Goal: Transaction & Acquisition: Purchase product/service

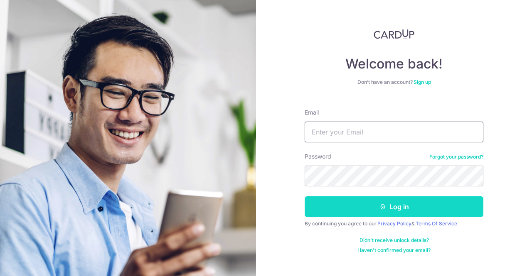
type input "anupammarine@gmail.com"
click at [399, 214] on button "Log in" at bounding box center [394, 207] width 179 height 21
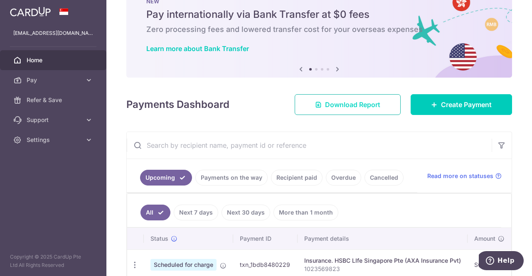
scroll to position [42, 0]
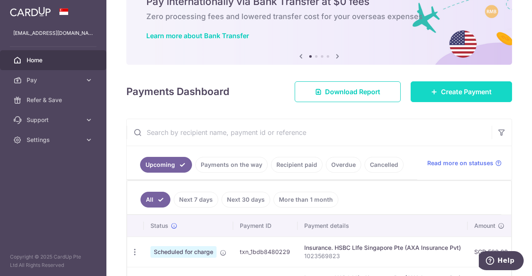
click at [451, 97] on link "Create Payment" at bounding box center [460, 91] width 101 height 21
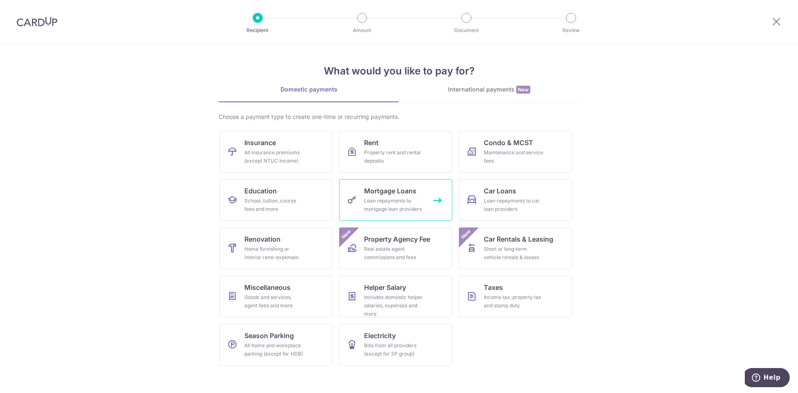
click at [388, 189] on span "Mortgage Loans" at bounding box center [390, 191] width 52 height 10
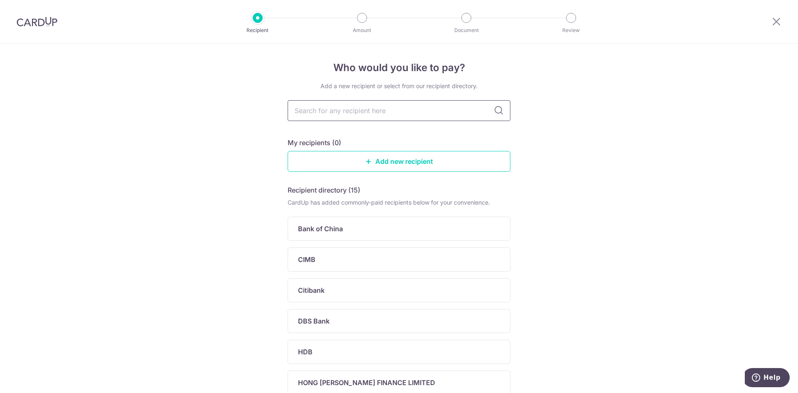
click at [403, 114] on input "text" at bounding box center [398, 110] width 223 height 21
type input "cim"
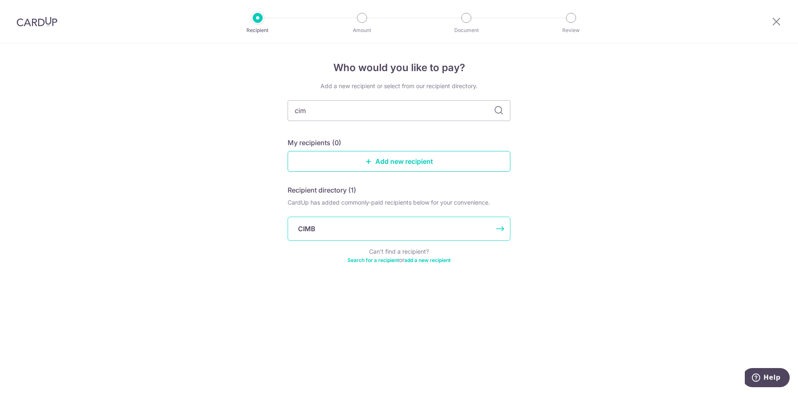
click at [319, 230] on div "CIMB" at bounding box center [394, 229] width 192 height 10
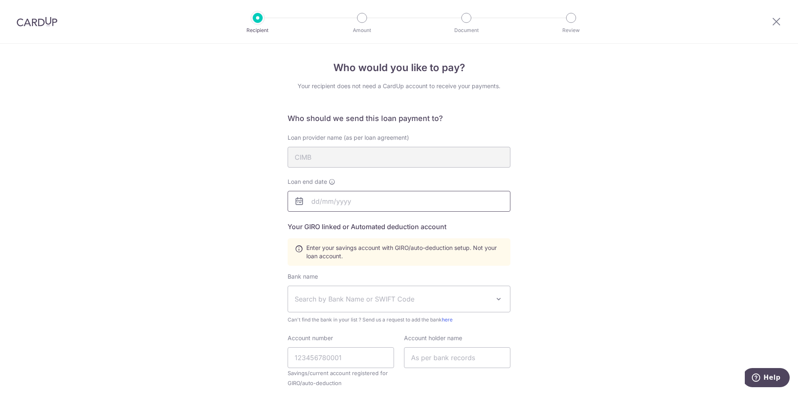
click at [341, 199] on input "text" at bounding box center [398, 201] width 223 height 21
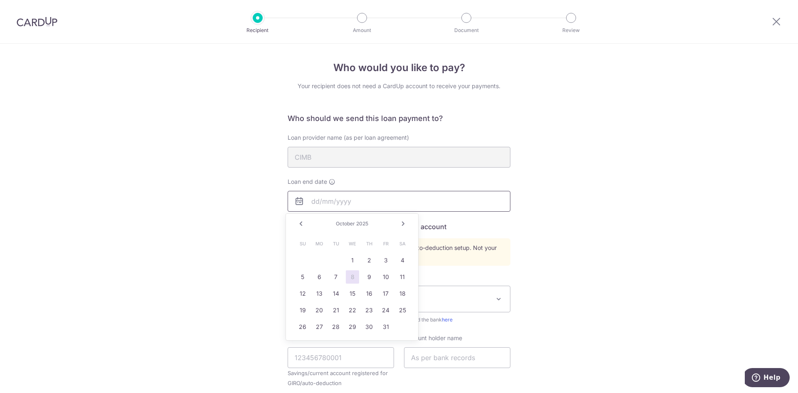
click at [341, 199] on input "text" at bounding box center [398, 201] width 223 height 21
click at [712, 248] on div "Who would you like to pay? Your recipient does not need a CardUp account to rec…" at bounding box center [399, 290] width 798 height 492
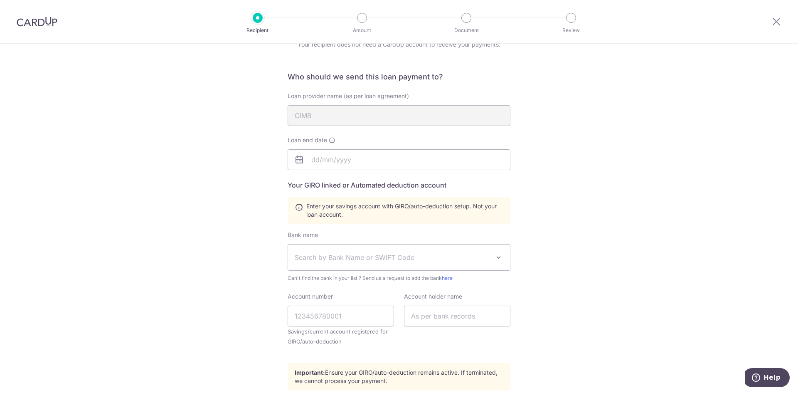
scroll to position [83, 0]
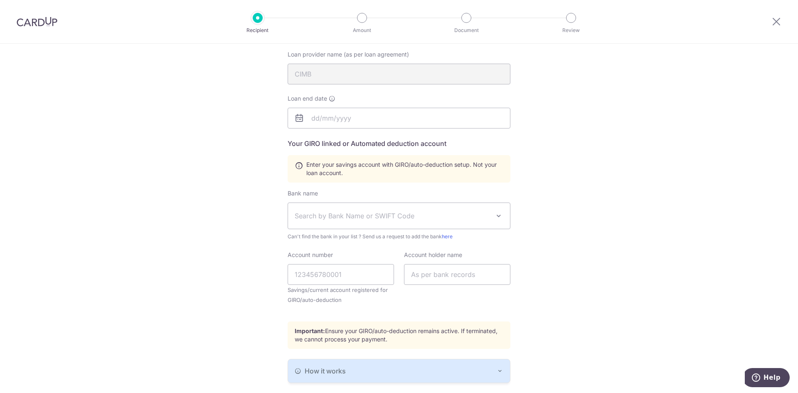
click at [397, 210] on span "Search by Bank Name or SWIFT Code" at bounding box center [399, 216] width 222 height 26
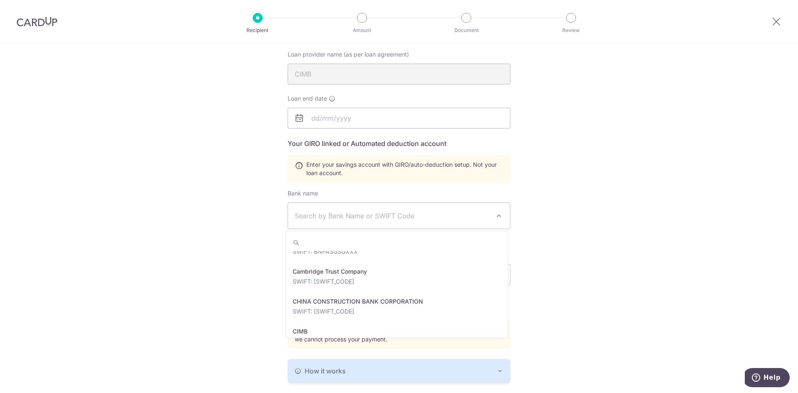
scroll to position [332, 0]
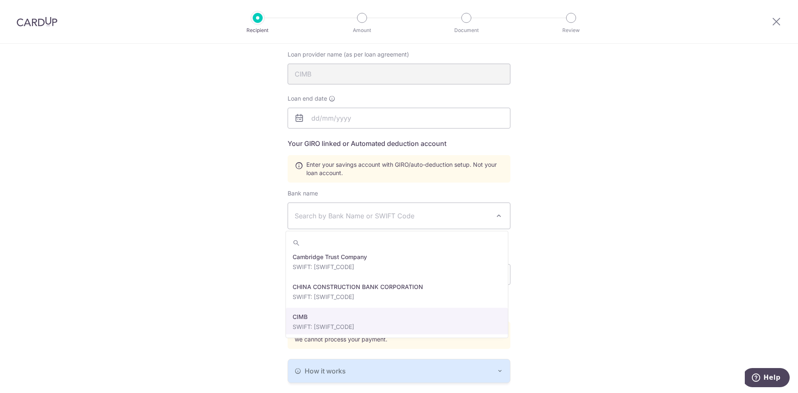
select select "5"
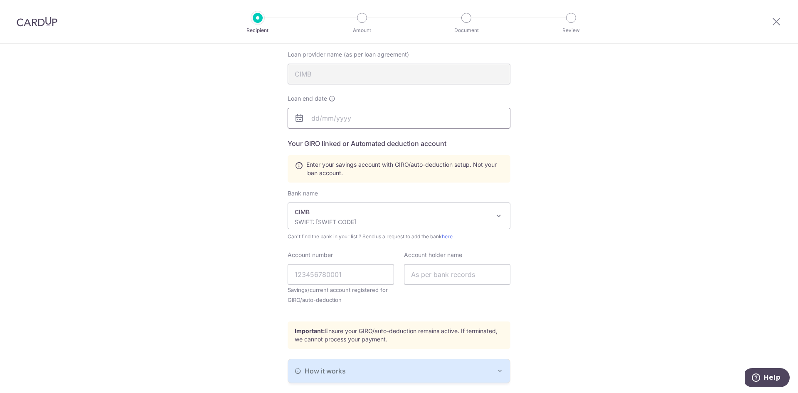
click at [321, 116] on input "text" at bounding box center [398, 118] width 223 height 21
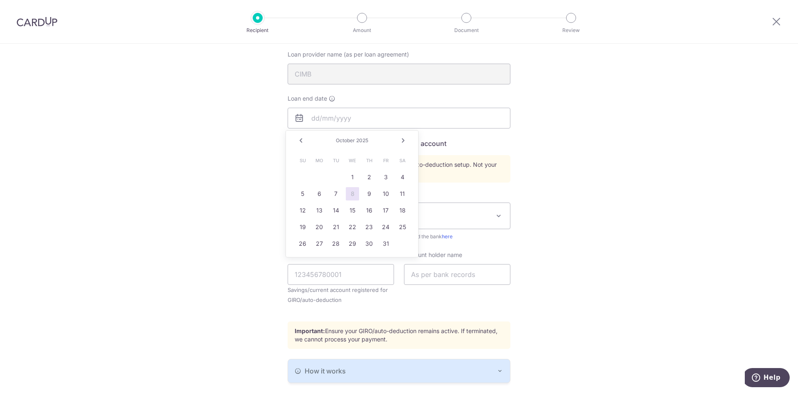
click at [360, 142] on span "2025" at bounding box center [362, 140] width 12 height 6
click at [400, 137] on link "Next" at bounding box center [403, 140] width 10 height 10
click at [364, 139] on span "2025" at bounding box center [365, 140] width 12 height 6
click at [361, 140] on span "2025" at bounding box center [365, 140] width 12 height 6
click at [400, 140] on link "Next" at bounding box center [403, 140] width 10 height 10
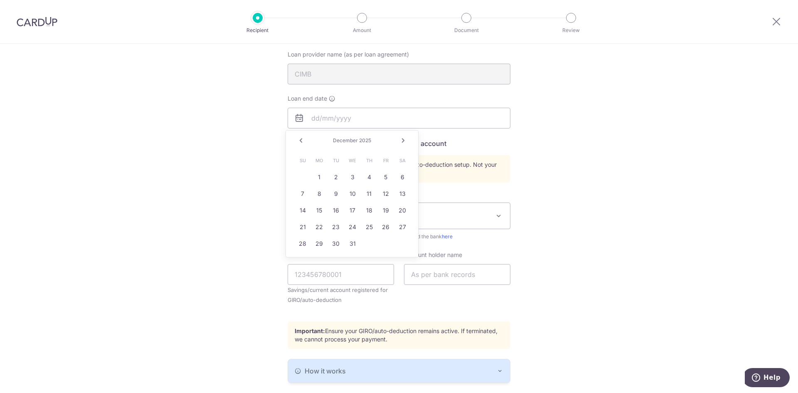
click at [400, 140] on link "Next" at bounding box center [403, 140] width 10 height 10
click at [361, 142] on span "2026" at bounding box center [362, 140] width 12 height 6
click at [336, 142] on span "January" at bounding box center [345, 140] width 20 height 6
click at [309, 142] on div "Prev Next January 2026" at bounding box center [352, 140] width 132 height 20
drag, startPoint x: 330, startPoint y: 139, endPoint x: 346, endPoint y: 140, distance: 16.2
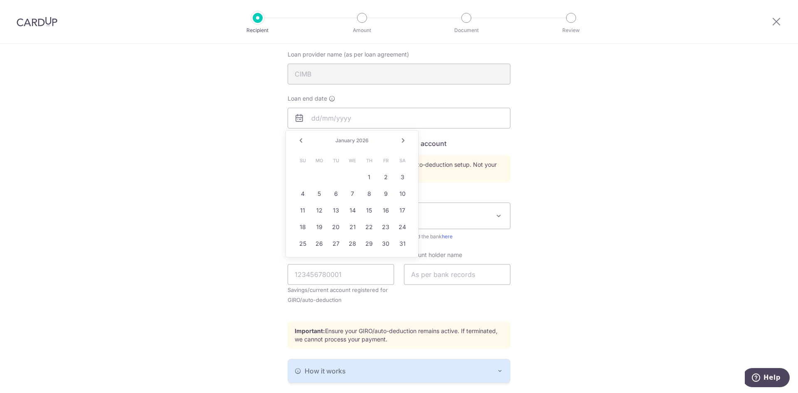
click at [331, 139] on div "January 2026" at bounding box center [352, 140] width 61 height 7
click at [346, 140] on span "January" at bounding box center [345, 140] width 20 height 6
click at [356, 141] on span "2026" at bounding box center [362, 140] width 12 height 6
click at [402, 140] on link "Next" at bounding box center [403, 140] width 10 height 10
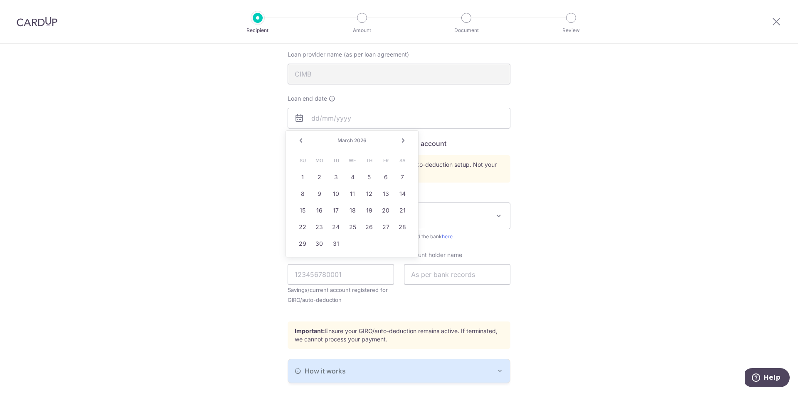
click at [402, 140] on link "Next" at bounding box center [403, 140] width 10 height 10
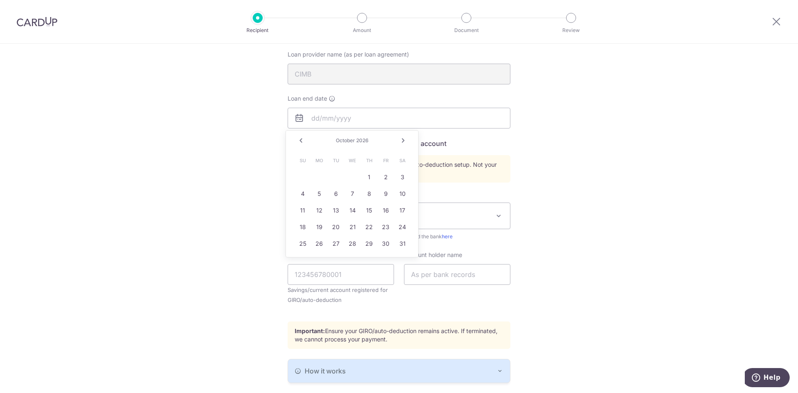
click at [402, 140] on link "Next" at bounding box center [403, 140] width 10 height 10
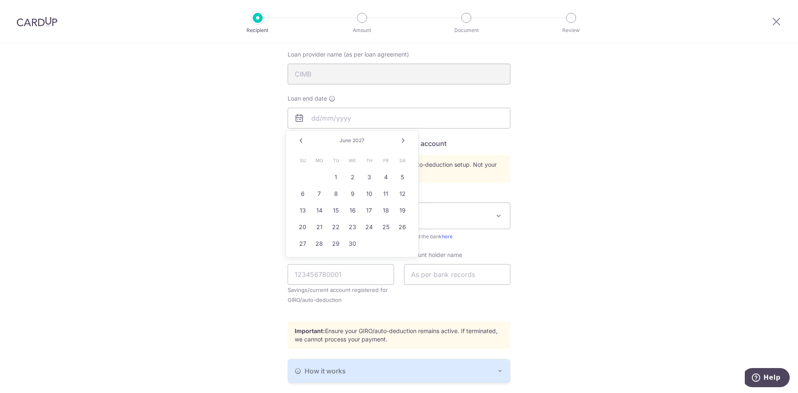
click at [402, 140] on link "Next" at bounding box center [403, 140] width 10 height 10
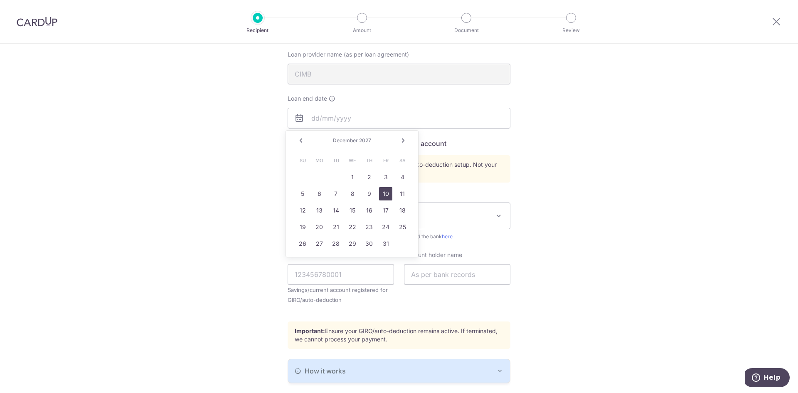
click at [387, 194] on link "10" at bounding box center [385, 193] width 13 height 13
type input "12/10/2027"
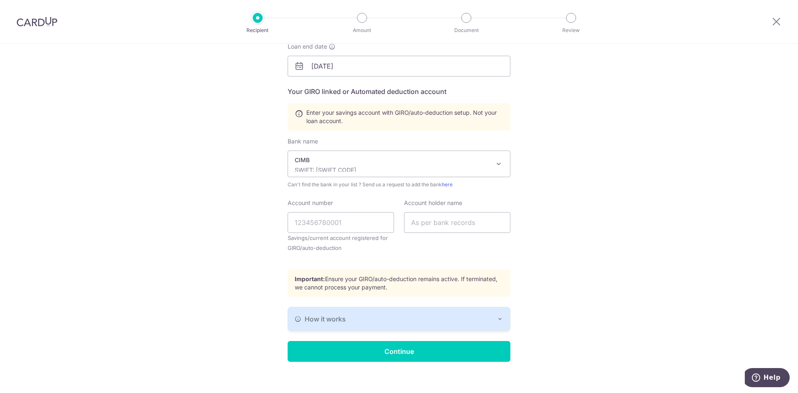
scroll to position [143, 0]
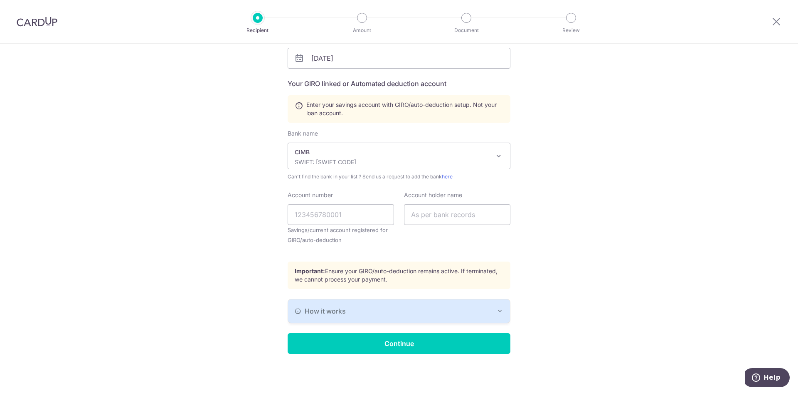
click at [416, 311] on div "How it works" at bounding box center [399, 311] width 209 height 10
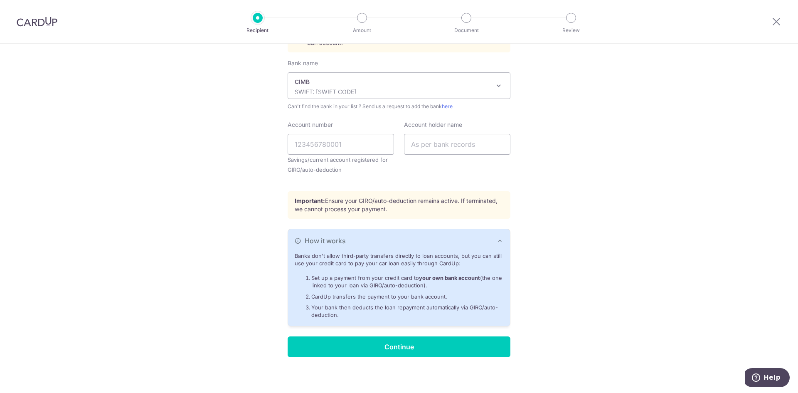
scroll to position [216, 0]
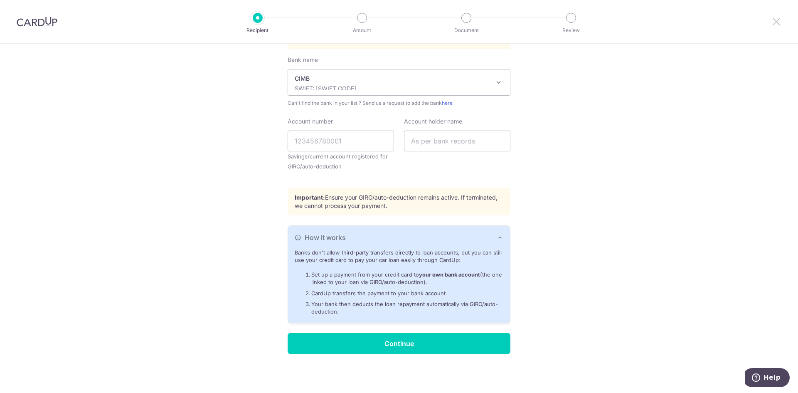
drag, startPoint x: 775, startPoint y: 19, endPoint x: 431, endPoint y: 49, distance: 345.7
click at [775, 19] on icon at bounding box center [776, 21] width 10 height 10
